Goal: Task Accomplishment & Management: Manage account settings

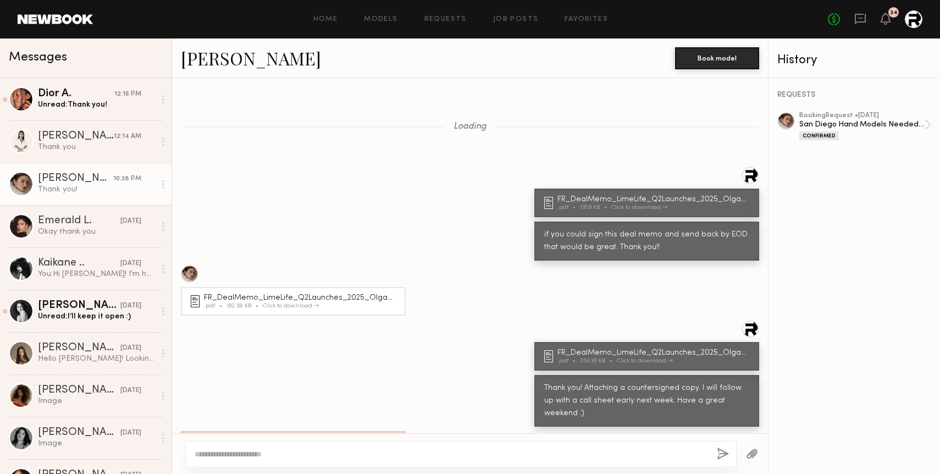
click at [452, 15] on div "Home Models Requests Job Posts Favorites Sign Out No fees up to $5,000 34" at bounding box center [507, 19] width 829 height 18
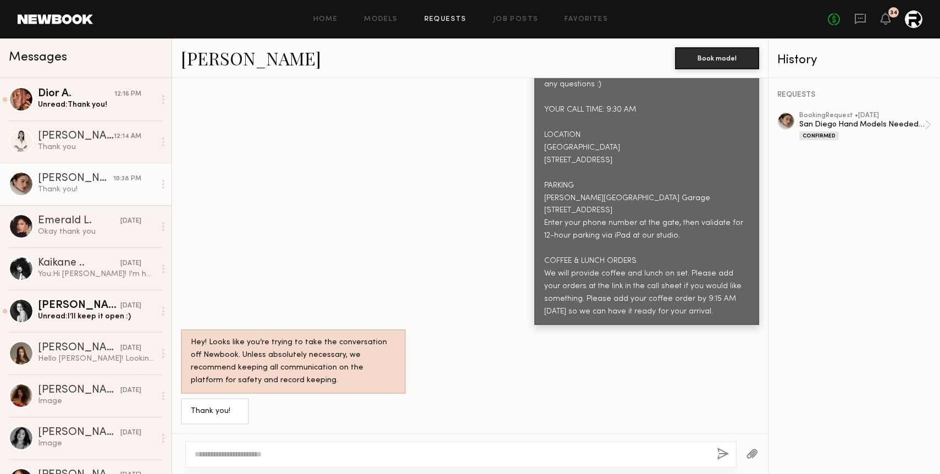
click at [448, 18] on link "Requests" at bounding box center [445, 19] width 42 height 7
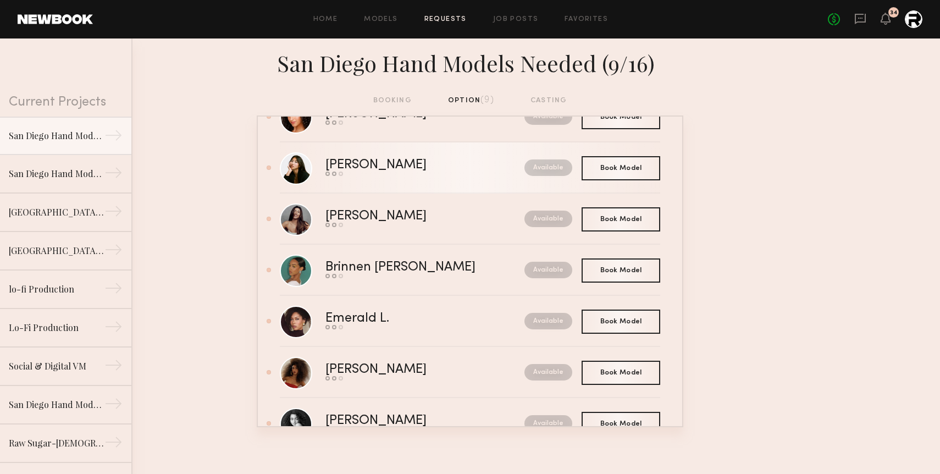
scroll to position [187, 0]
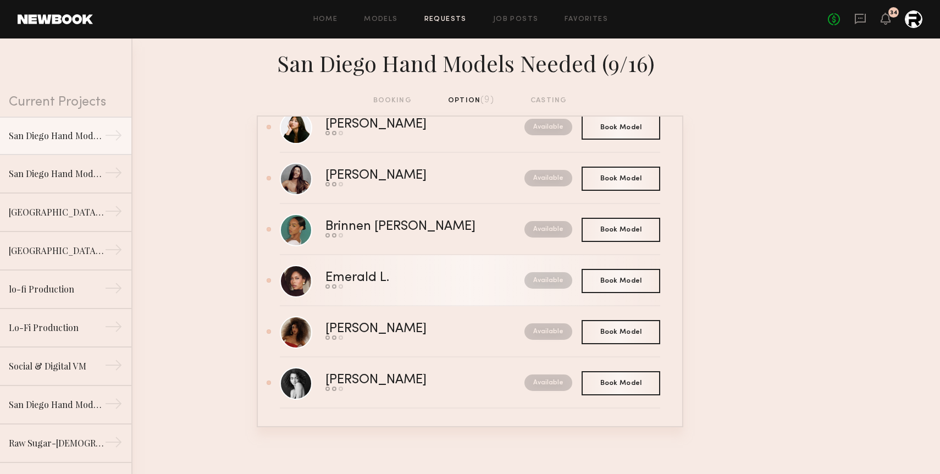
click at [454, 277] on div "Emerald L." at bounding box center [390, 278] width 131 height 13
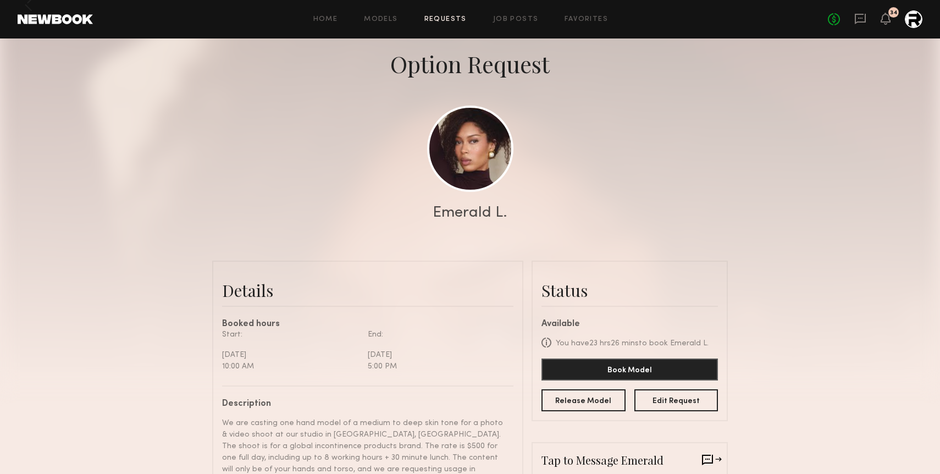
scroll to position [68, 0]
